Goal: Transaction & Acquisition: Purchase product/service

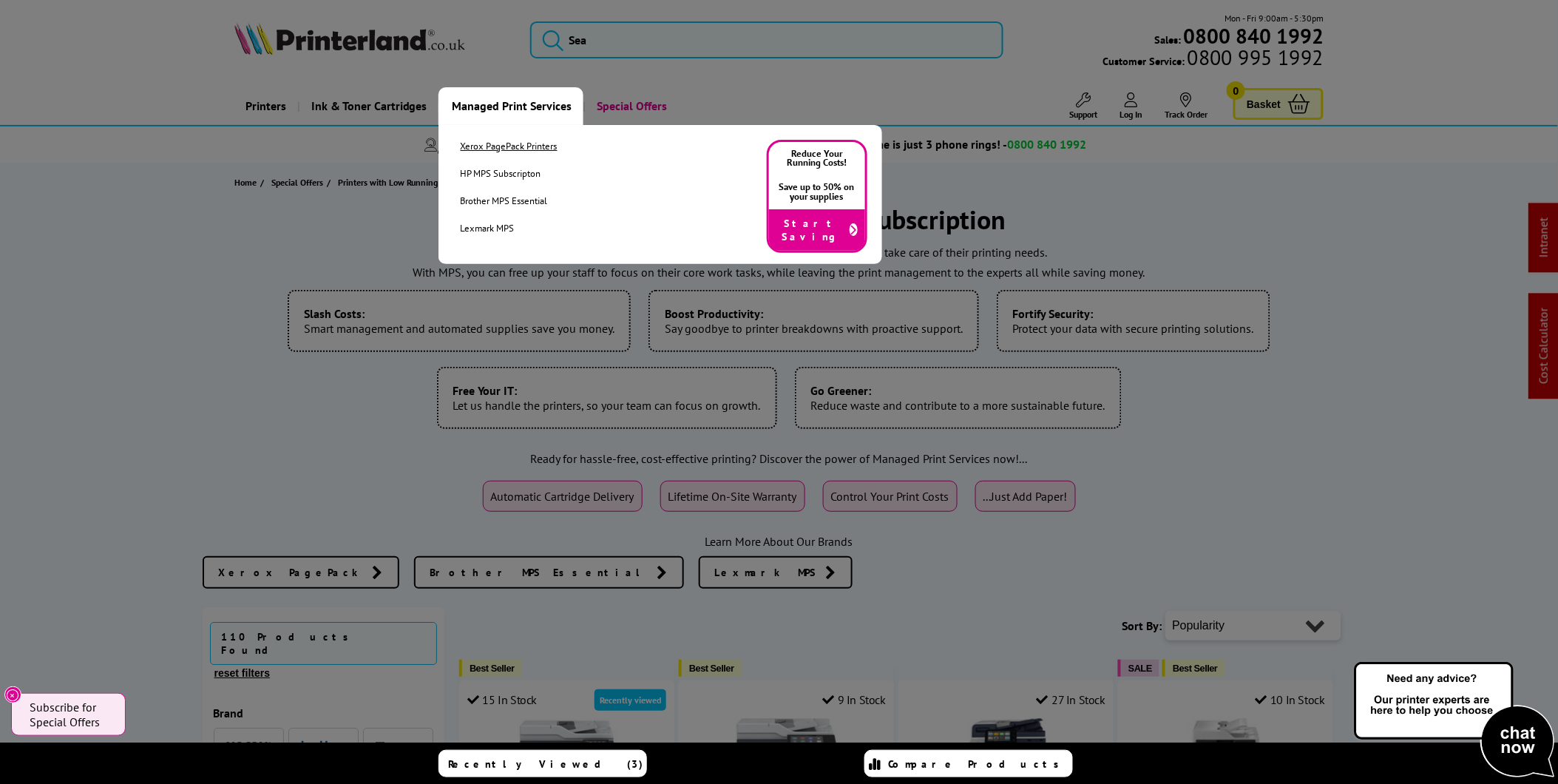
click at [543, 150] on link "Xerox PagePack Printers" at bounding box center [509, 146] width 97 height 13
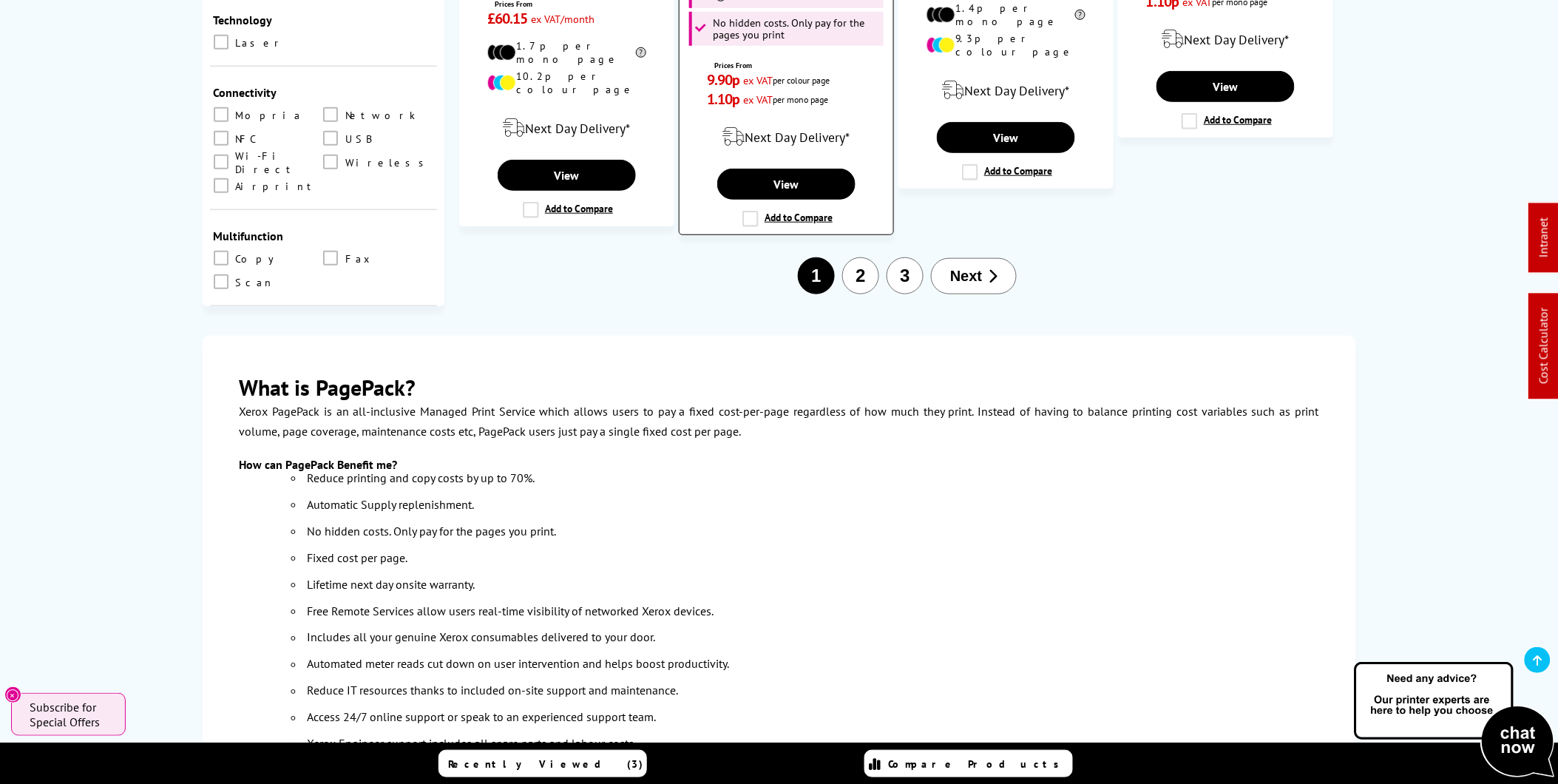
scroll to position [2875, 0]
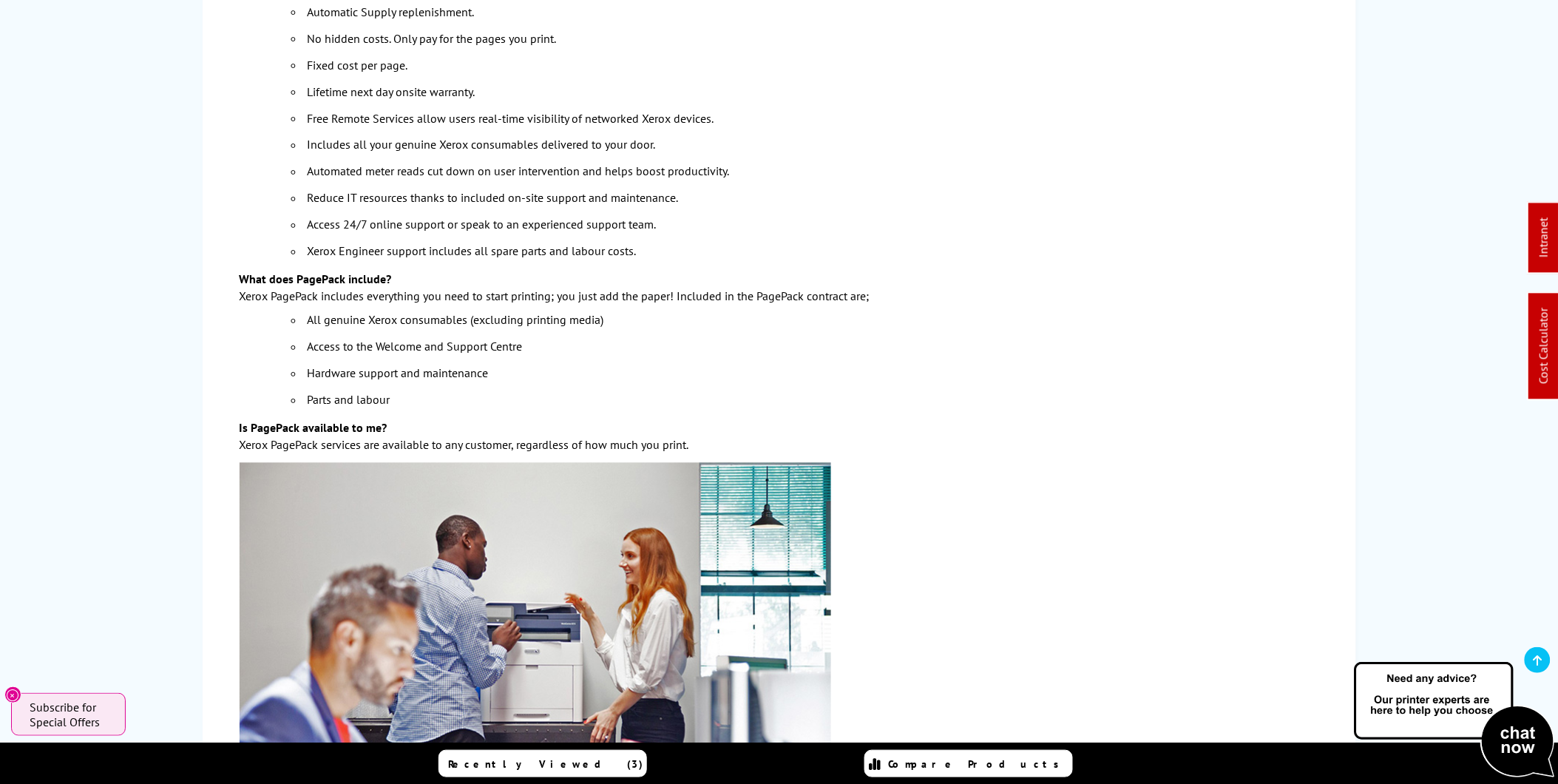
click at [209, 306] on div "What is PagePack? Xerox PagePack is an all-inclusive Managed Print Service whic…" at bounding box center [780, 363] width 1154 height 1038
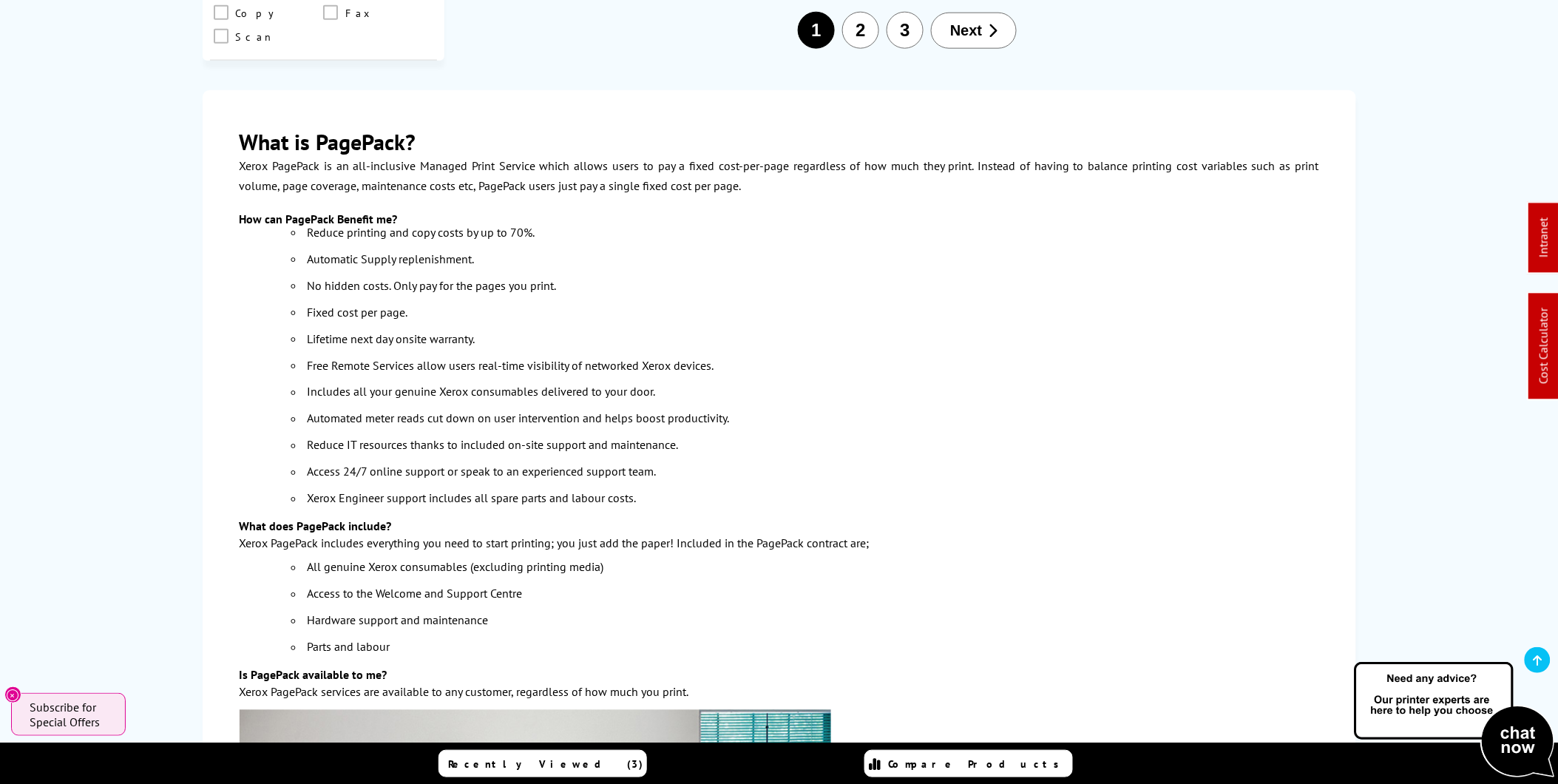
scroll to position [2628, 0]
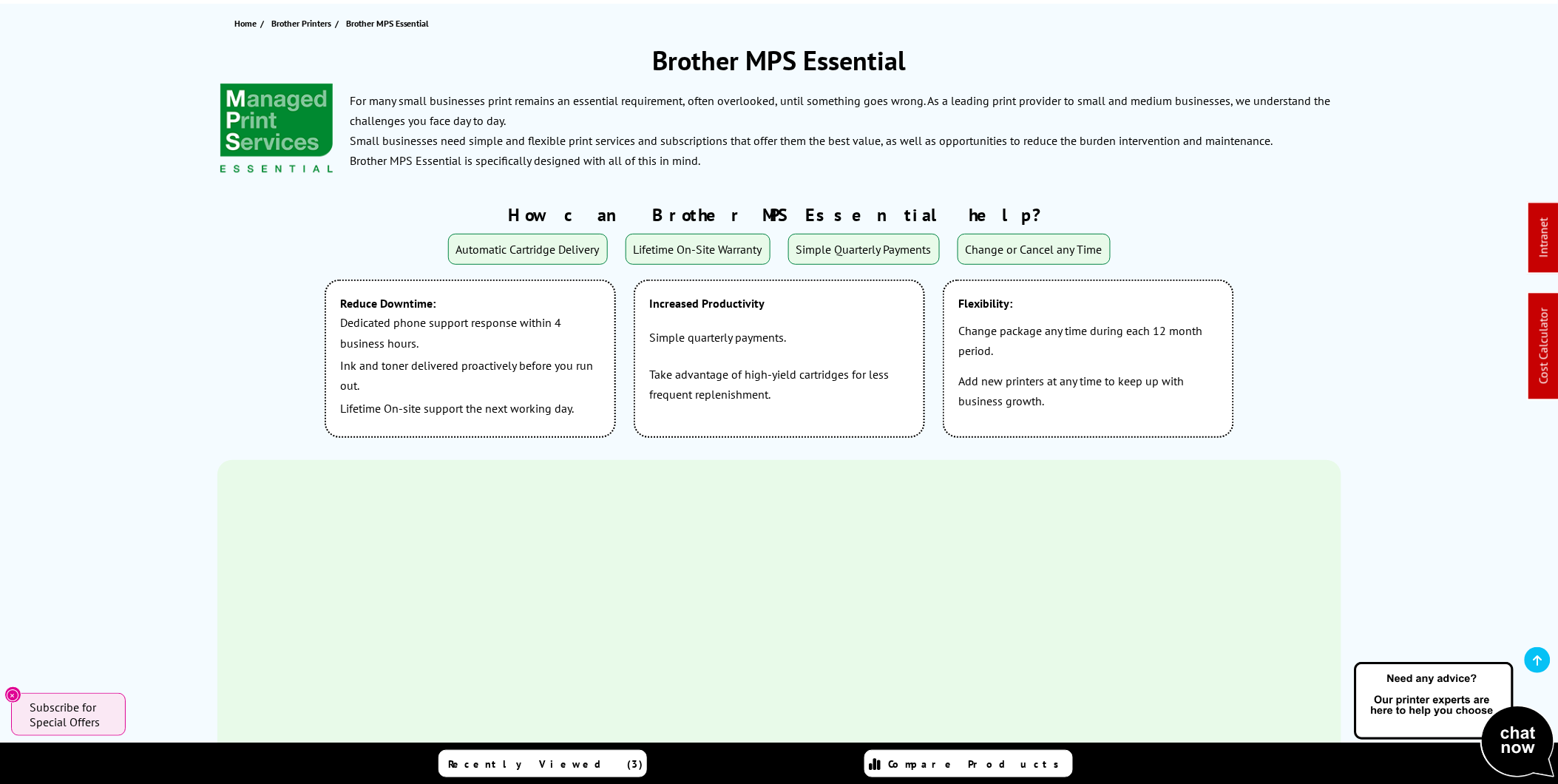
scroll to position [164, 0]
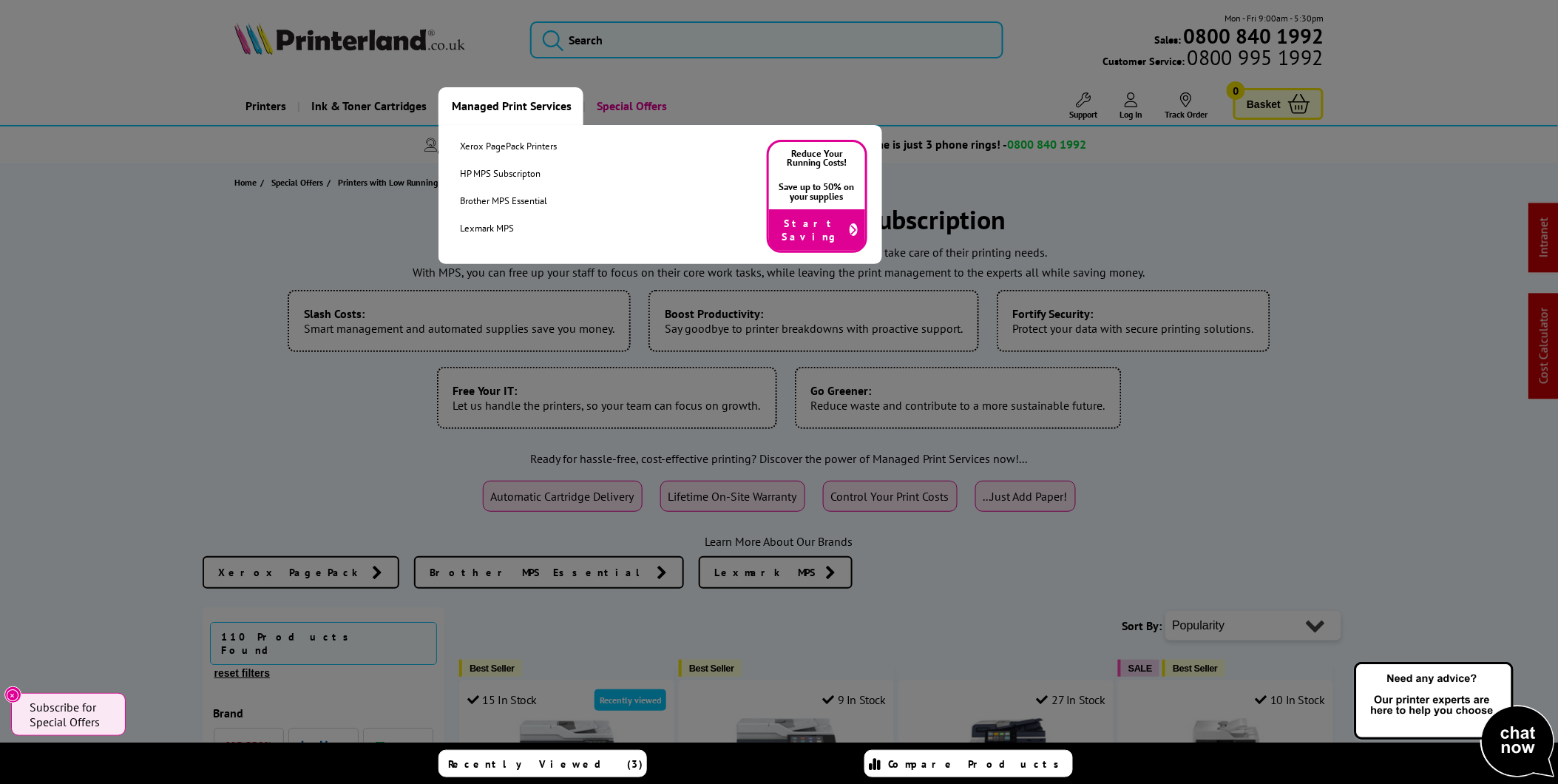
drag, startPoint x: 505, startPoint y: 143, endPoint x: 491, endPoint y: 162, distance: 23.6
click at [505, 143] on link "Xerox PagePack Printers" at bounding box center [509, 146] width 97 height 13
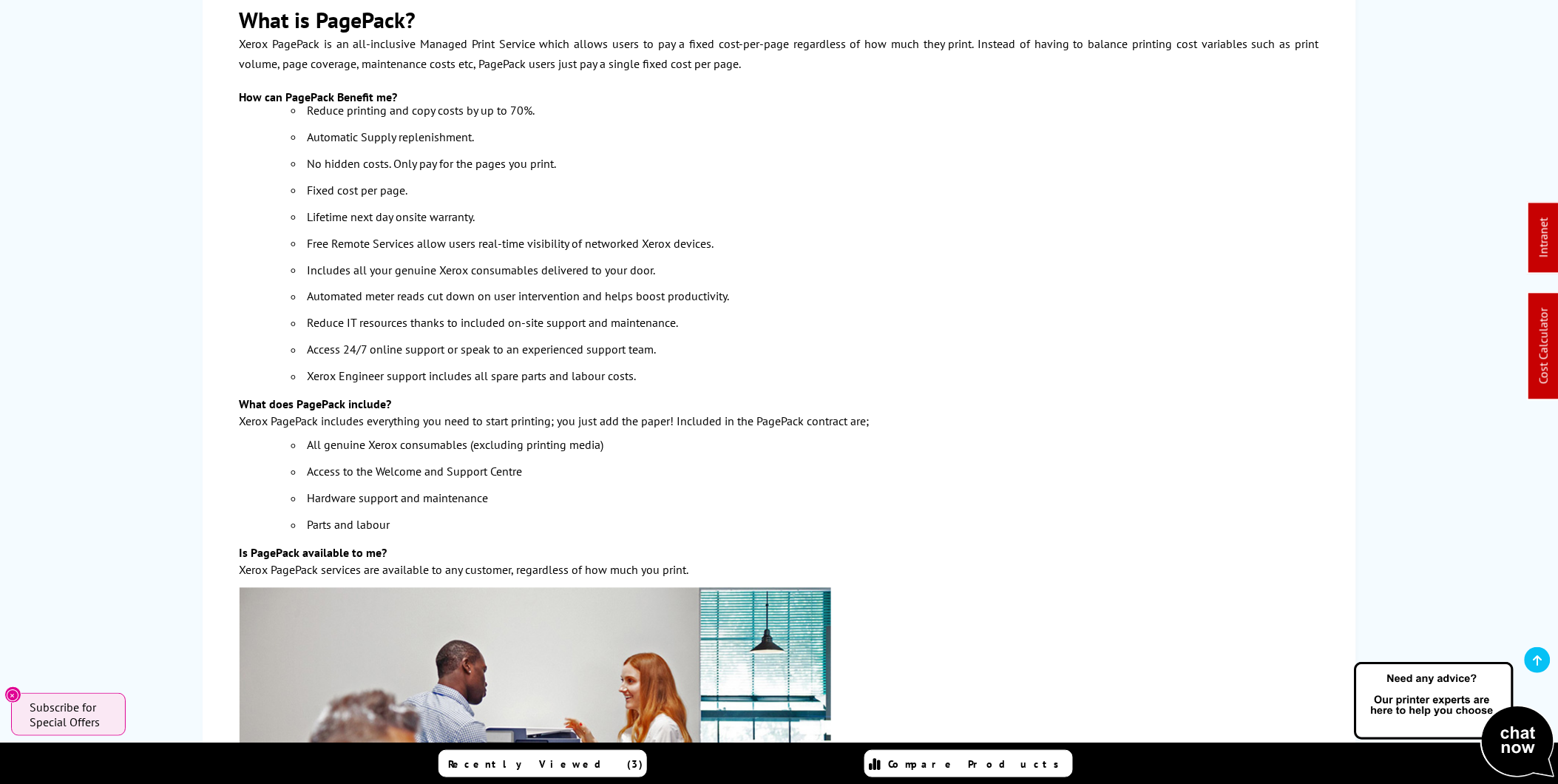
scroll to position [2628, 0]
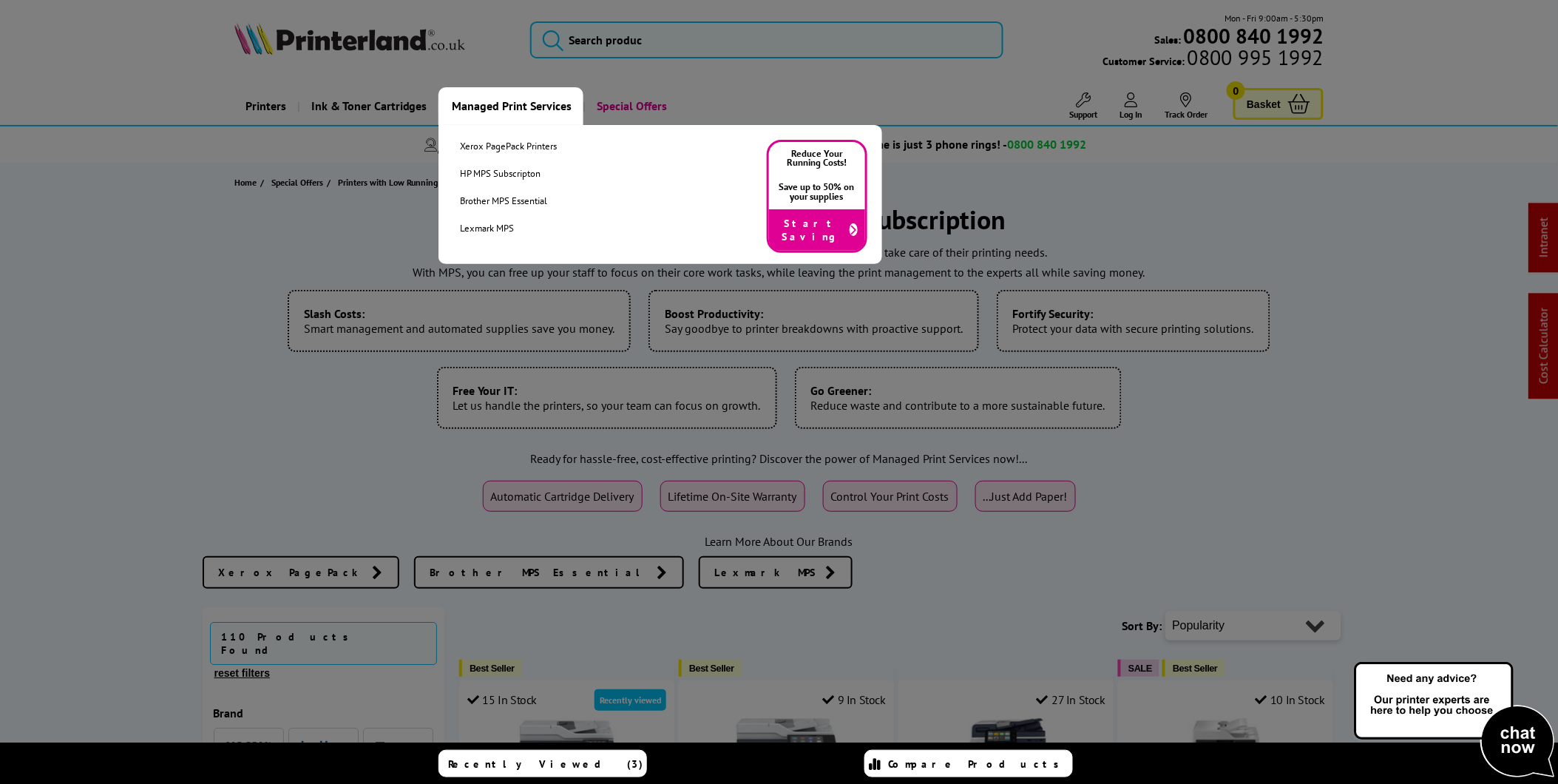
click at [506, 106] on link "Managed Print Services" at bounding box center [511, 106] width 145 height 38
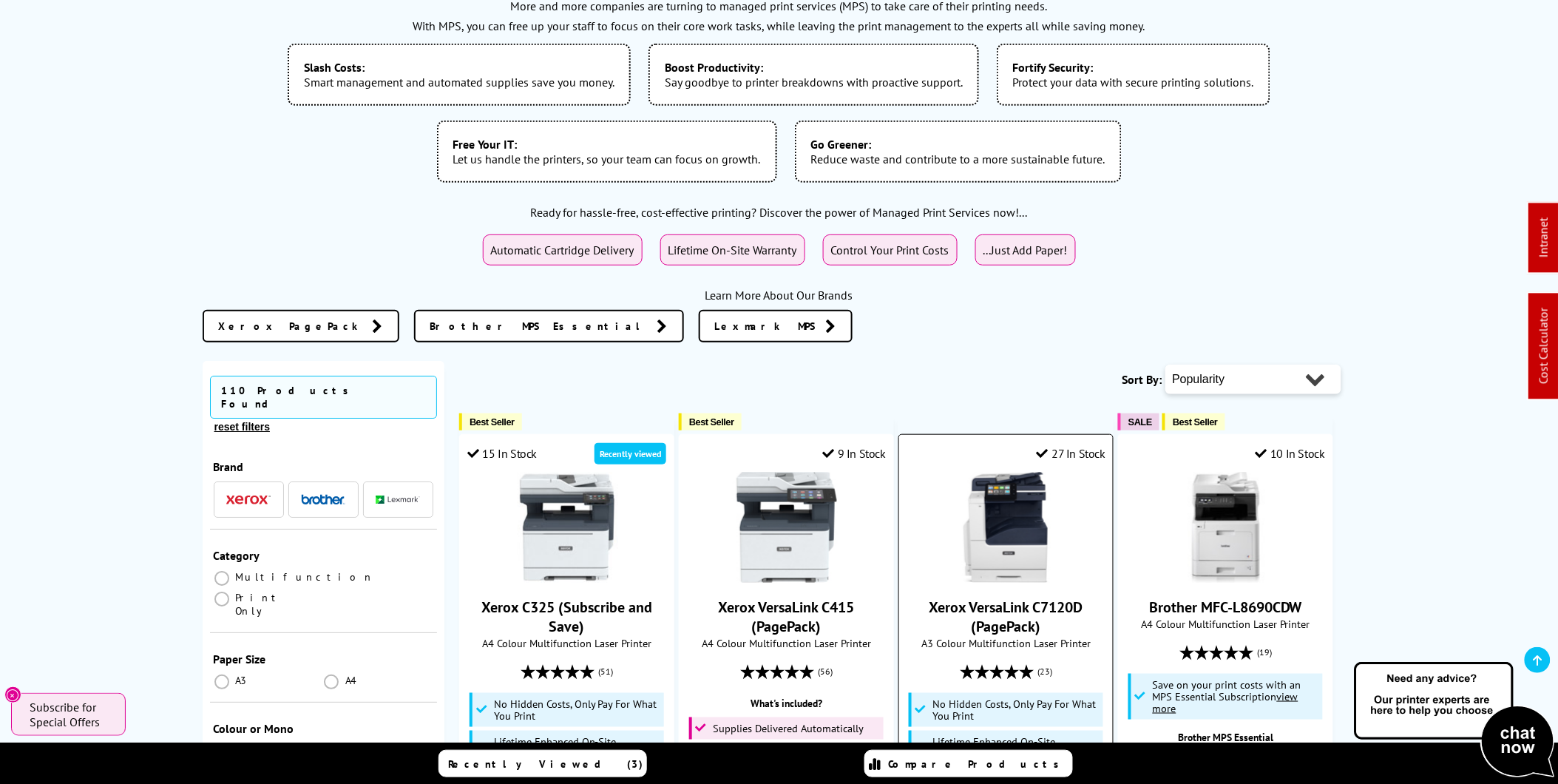
scroll to position [657, 0]
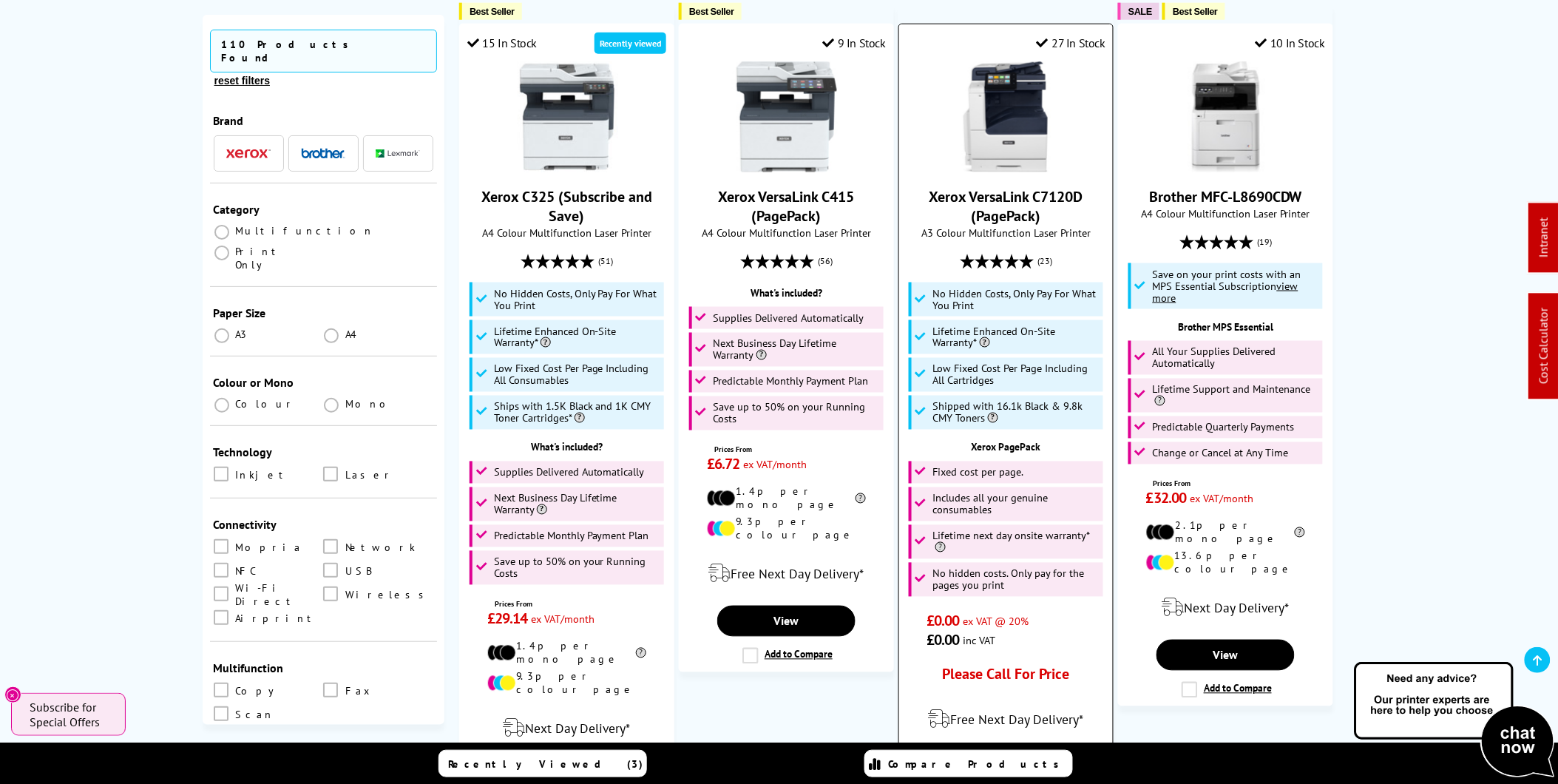
click at [1016, 145] on img at bounding box center [1006, 116] width 111 height 111
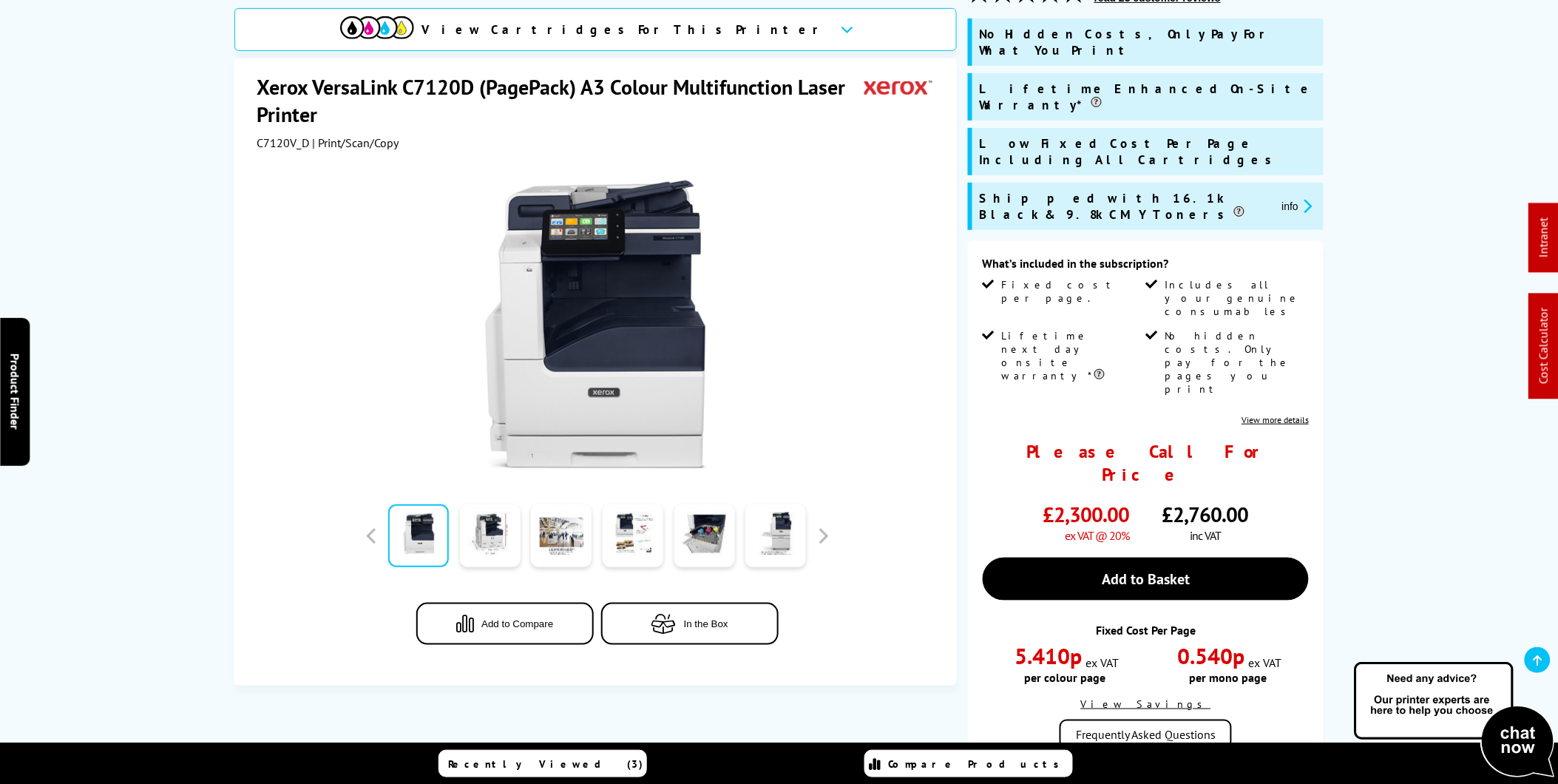
scroll to position [246, 0]
